Goal: Find specific page/section: Find specific page/section

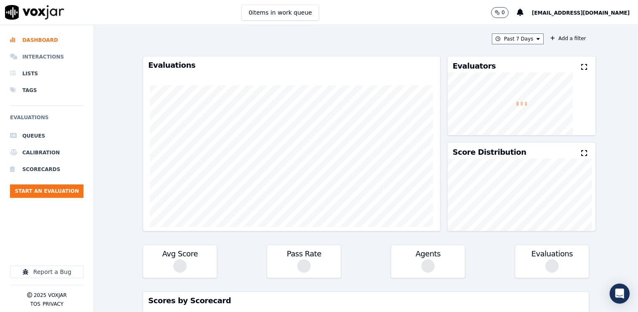
click at [36, 54] on li "Interactions" at bounding box center [47, 56] width 74 height 17
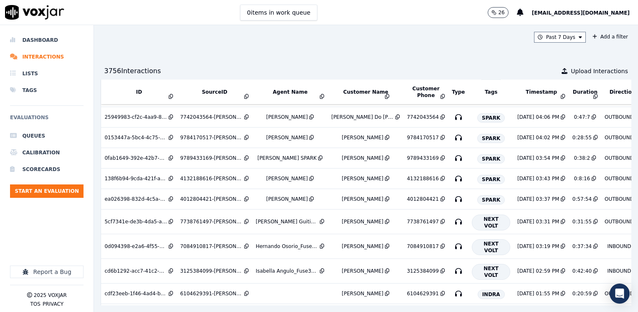
scroll to position [298, 0]
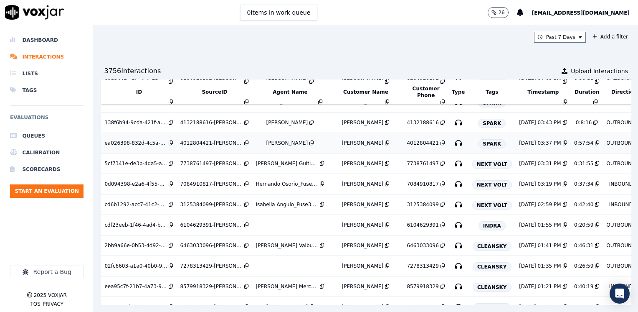
click at [277, 140] on div "Samuel Velez_SVelezNWFG_SPARK" at bounding box center [288, 143] width 42 height 7
